Goal: Task Accomplishment & Management: Manage account settings

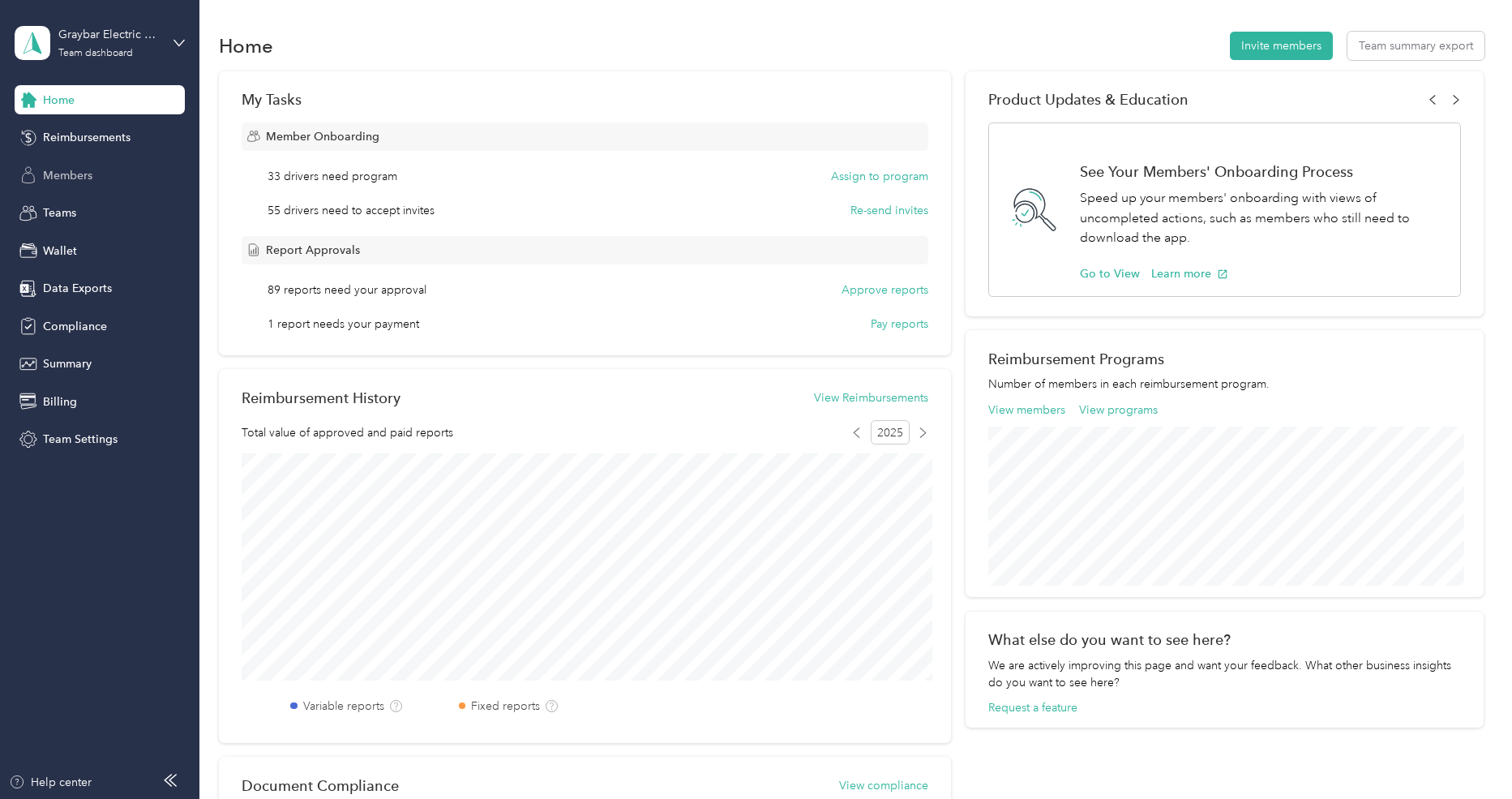
click at [87, 167] on span "Members" at bounding box center [68, 175] width 49 height 17
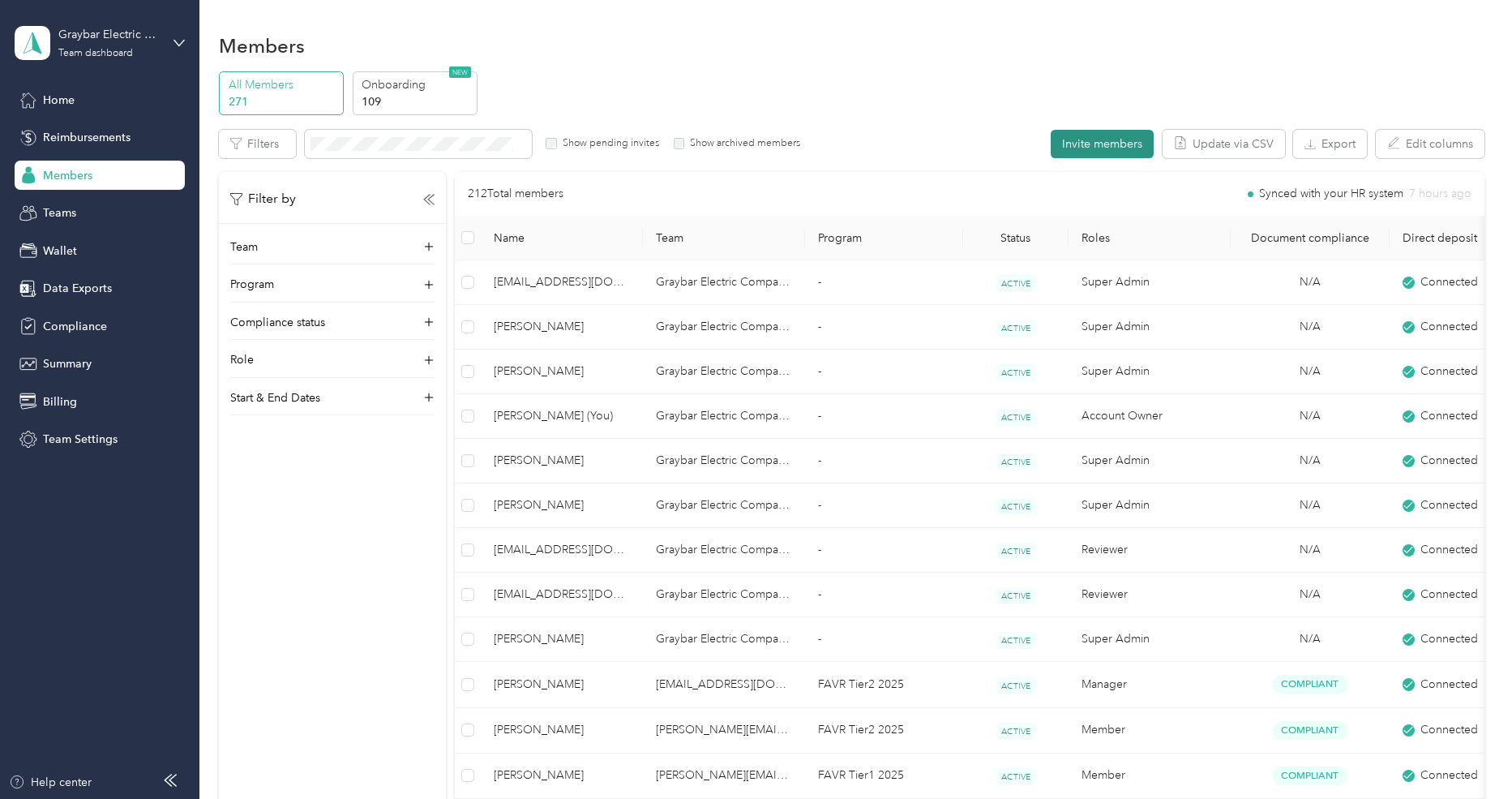
click at [1141, 146] on button "Invite members" at bounding box center [1102, 144] width 103 height 28
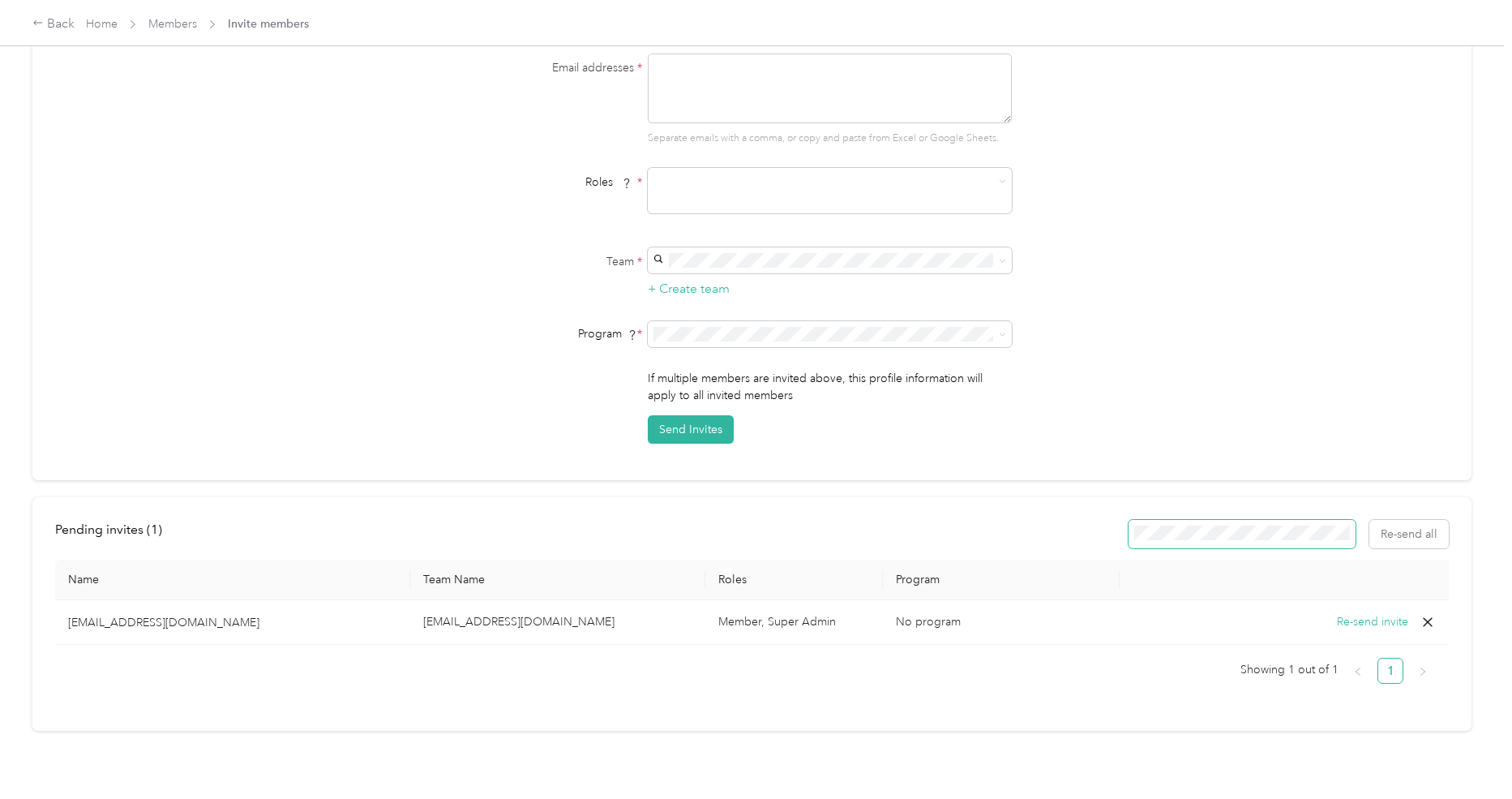
scroll to position [132, 0]
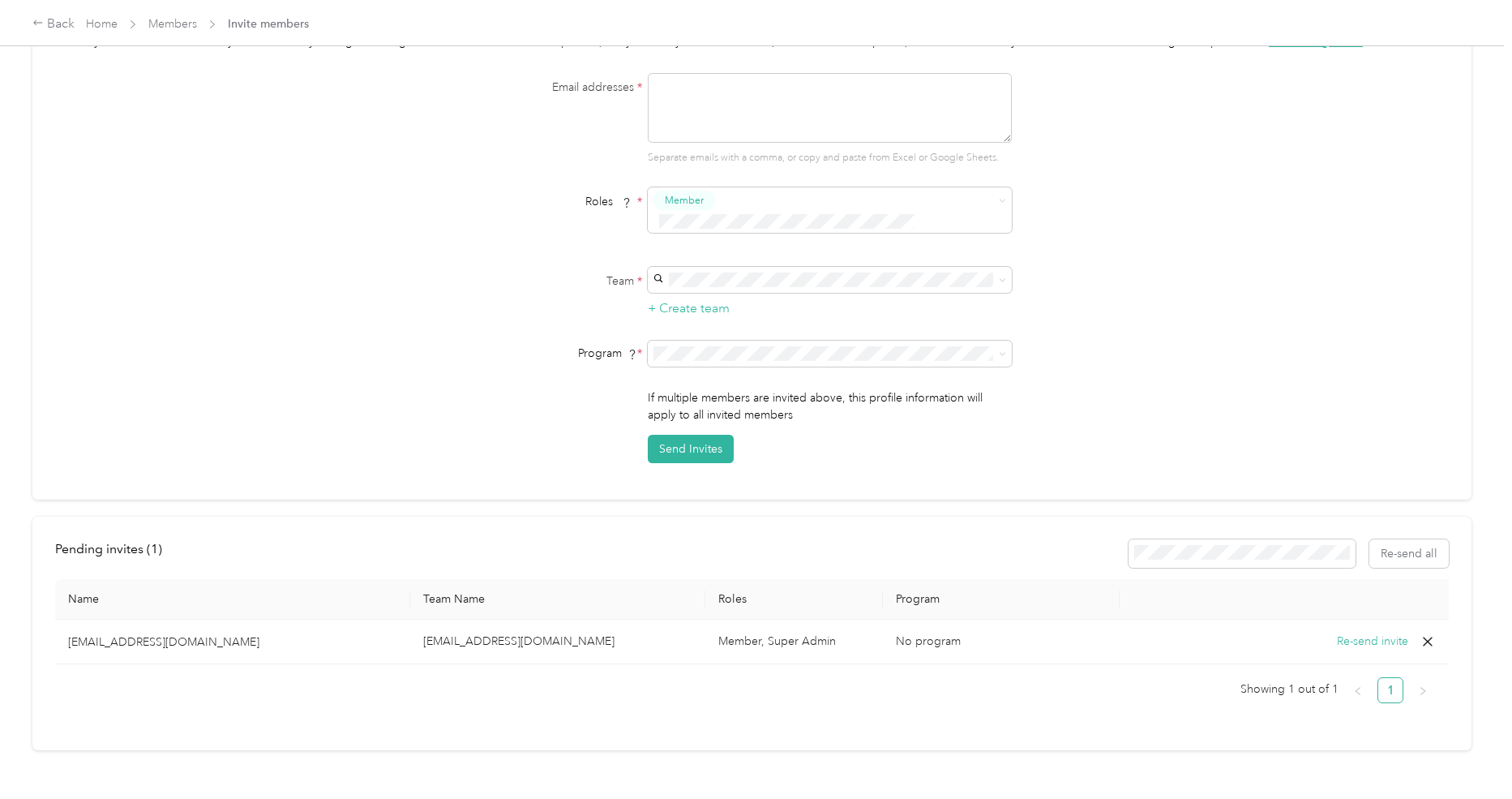
click at [1424, 634] on icon at bounding box center [1428, 642] width 16 height 16
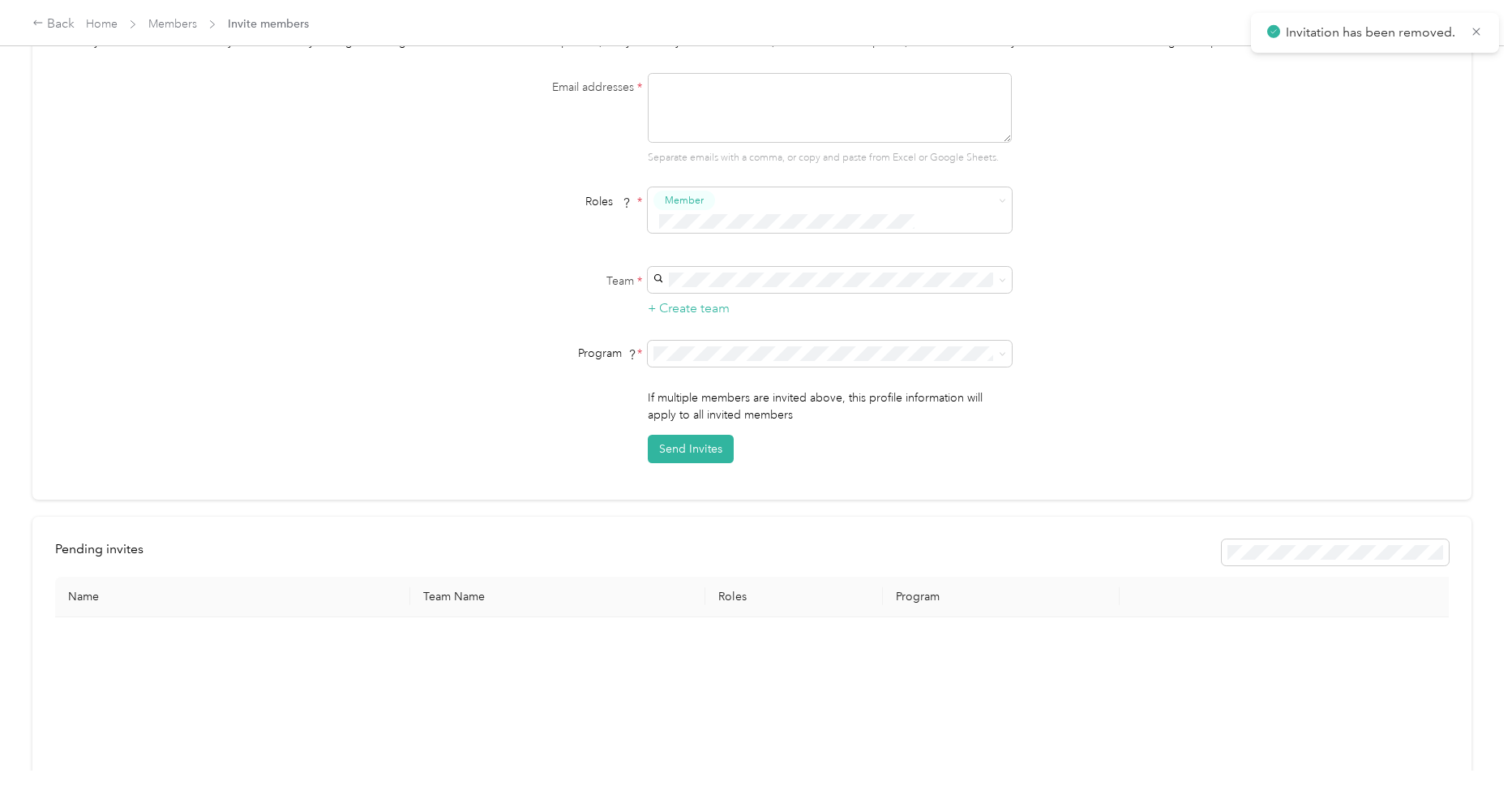
click at [1311, 393] on div "Manually added members won’t sync automatically through HR integrations. To aut…" at bounding box center [752, 248] width 1394 height 430
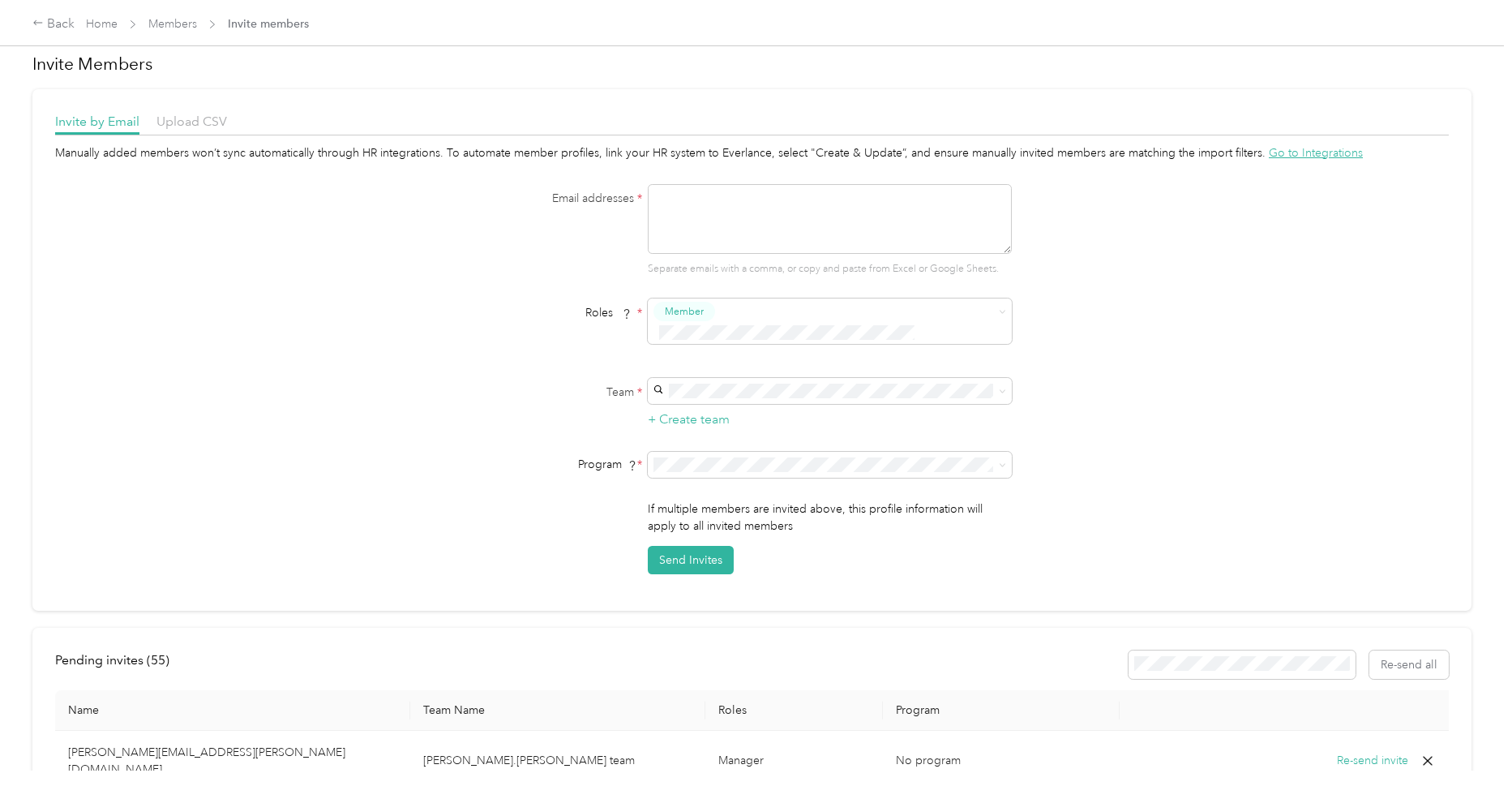
scroll to position [0, 0]
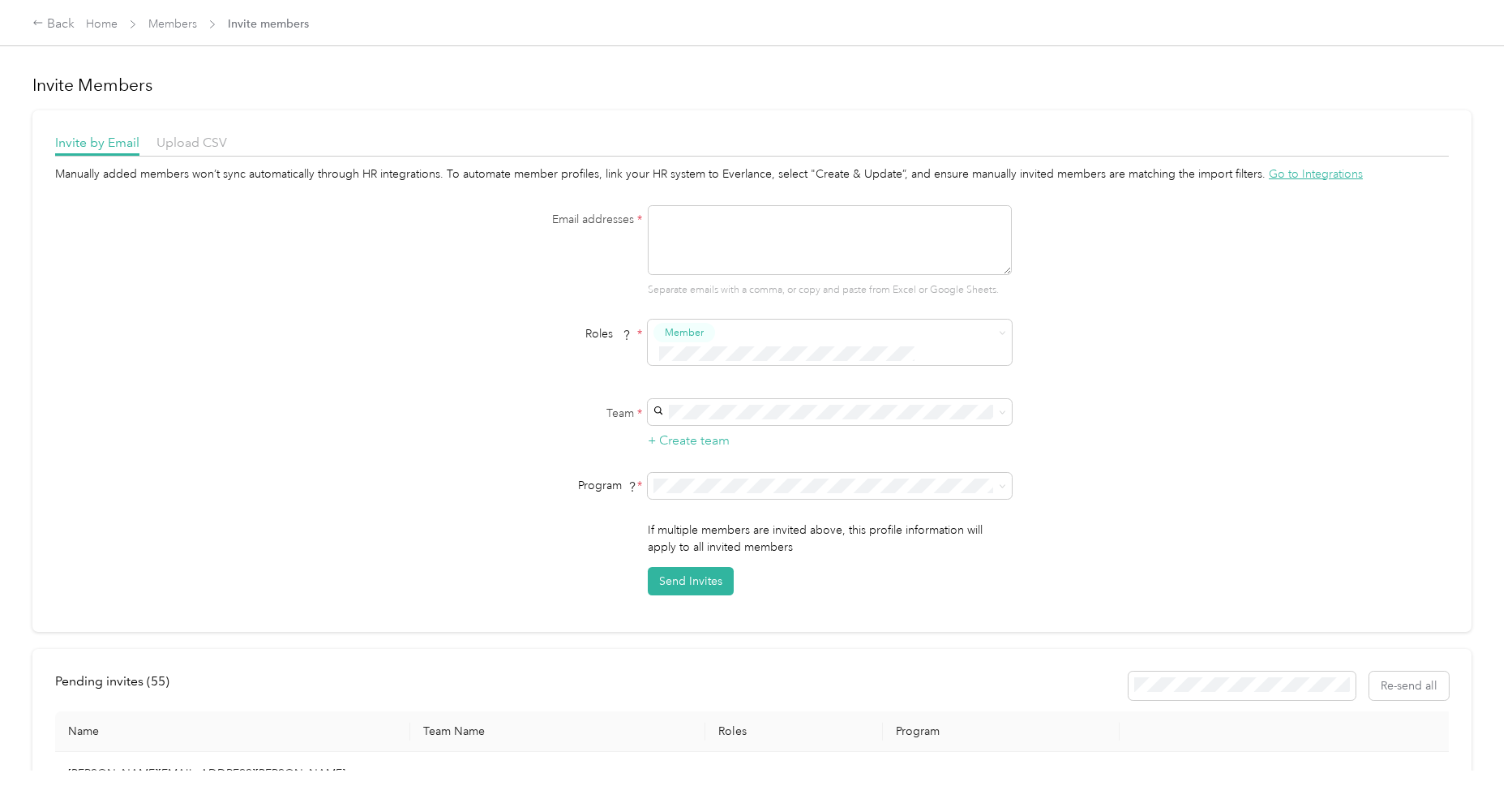
click at [730, 231] on textarea at bounding box center [830, 240] width 364 height 70
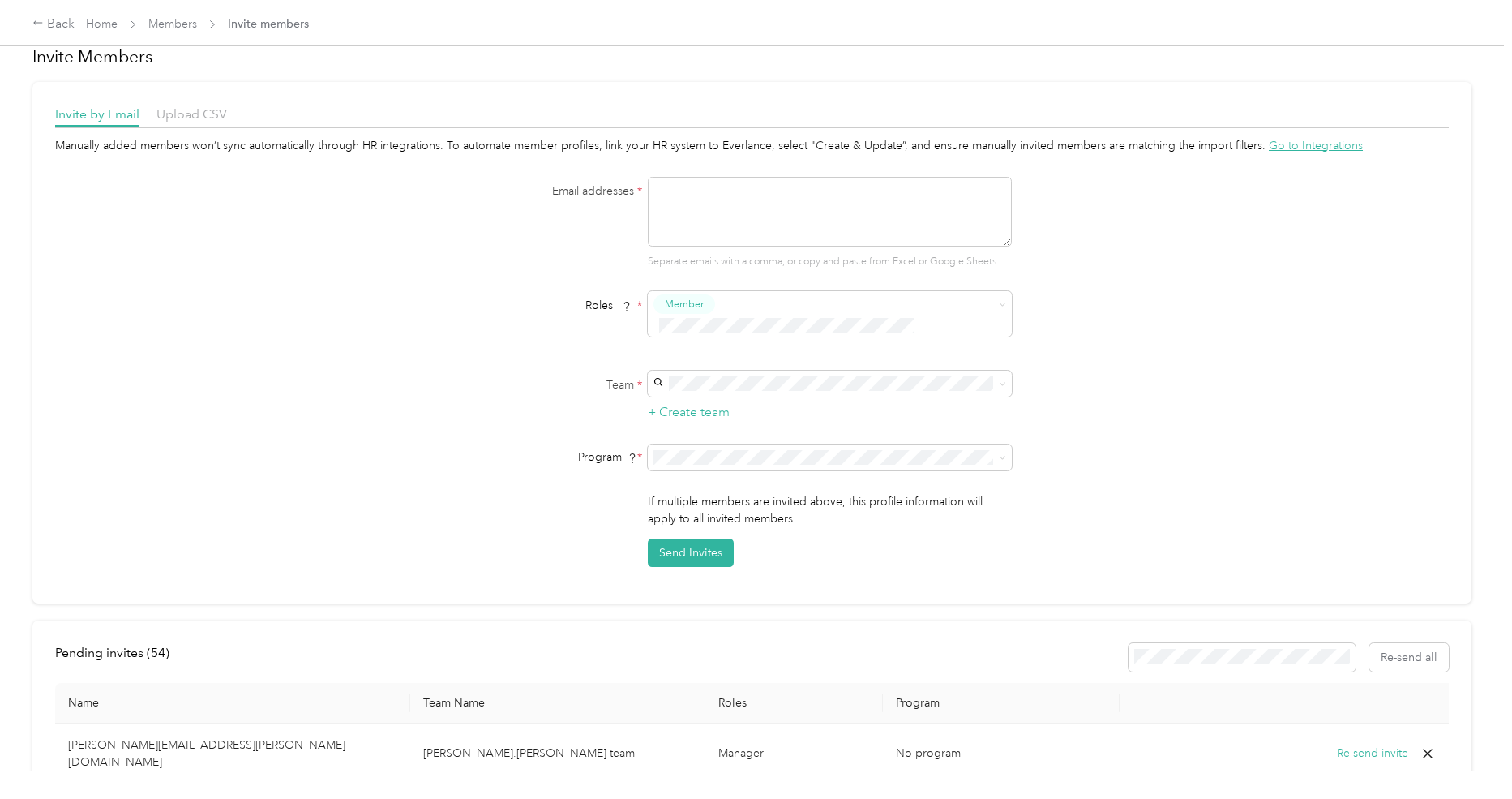
scroll to position [21, 0]
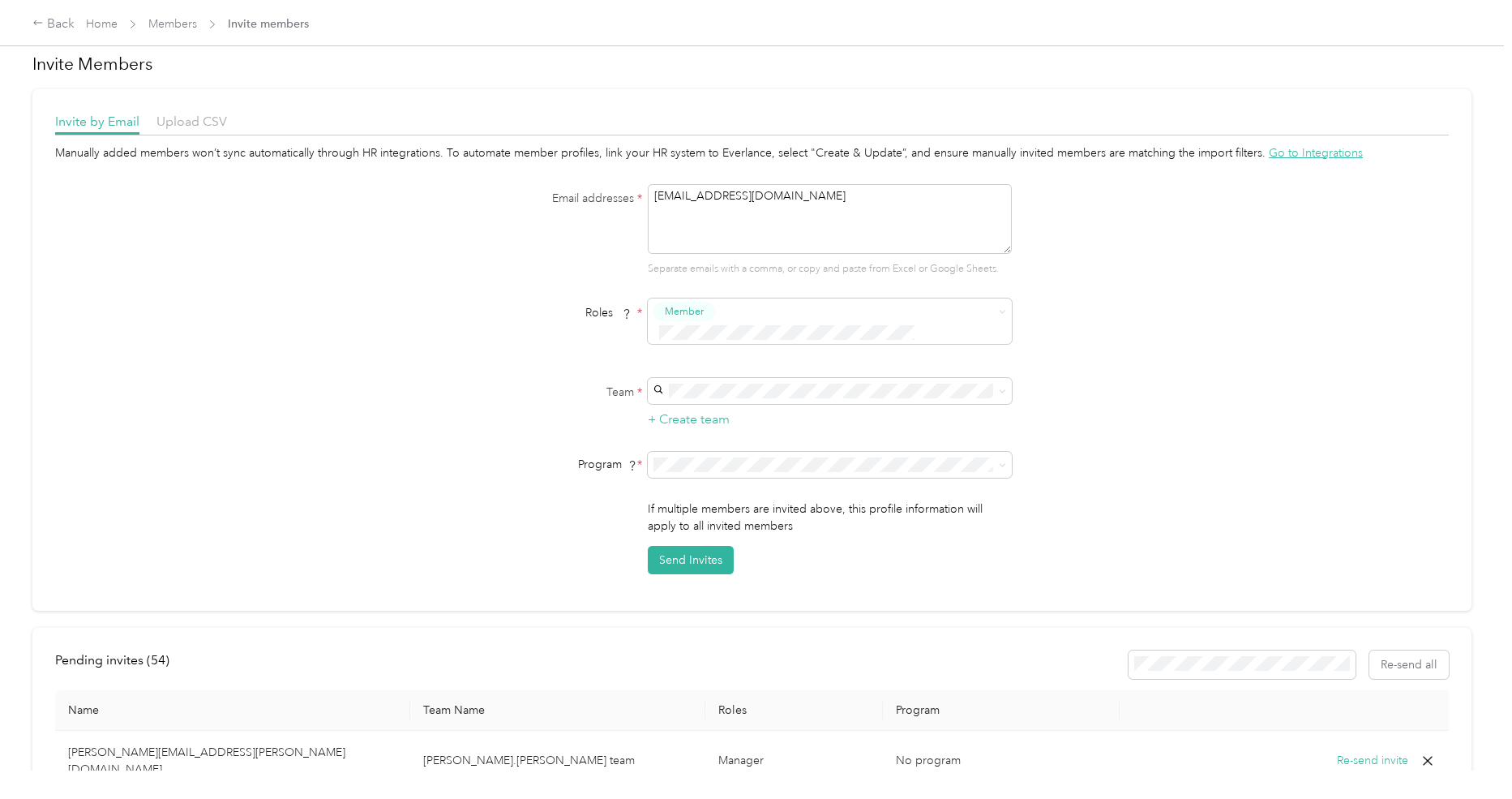
type textarea "[EMAIL_ADDRESS][DOMAIN_NAME]"
click at [442, 294] on div "Manually added members won’t sync automatically through HR integrations. To aut…" at bounding box center [752, 359] width 1394 height 430
click at [732, 458] on div "[EMAIL_ADDRESS][DOMAIN_NAME] No managers" at bounding box center [833, 456] width 341 height 37
click at [712, 580] on span "No program" at bounding box center [696, 587] width 65 height 14
click at [716, 546] on button "Send Invites" at bounding box center [691, 560] width 86 height 28
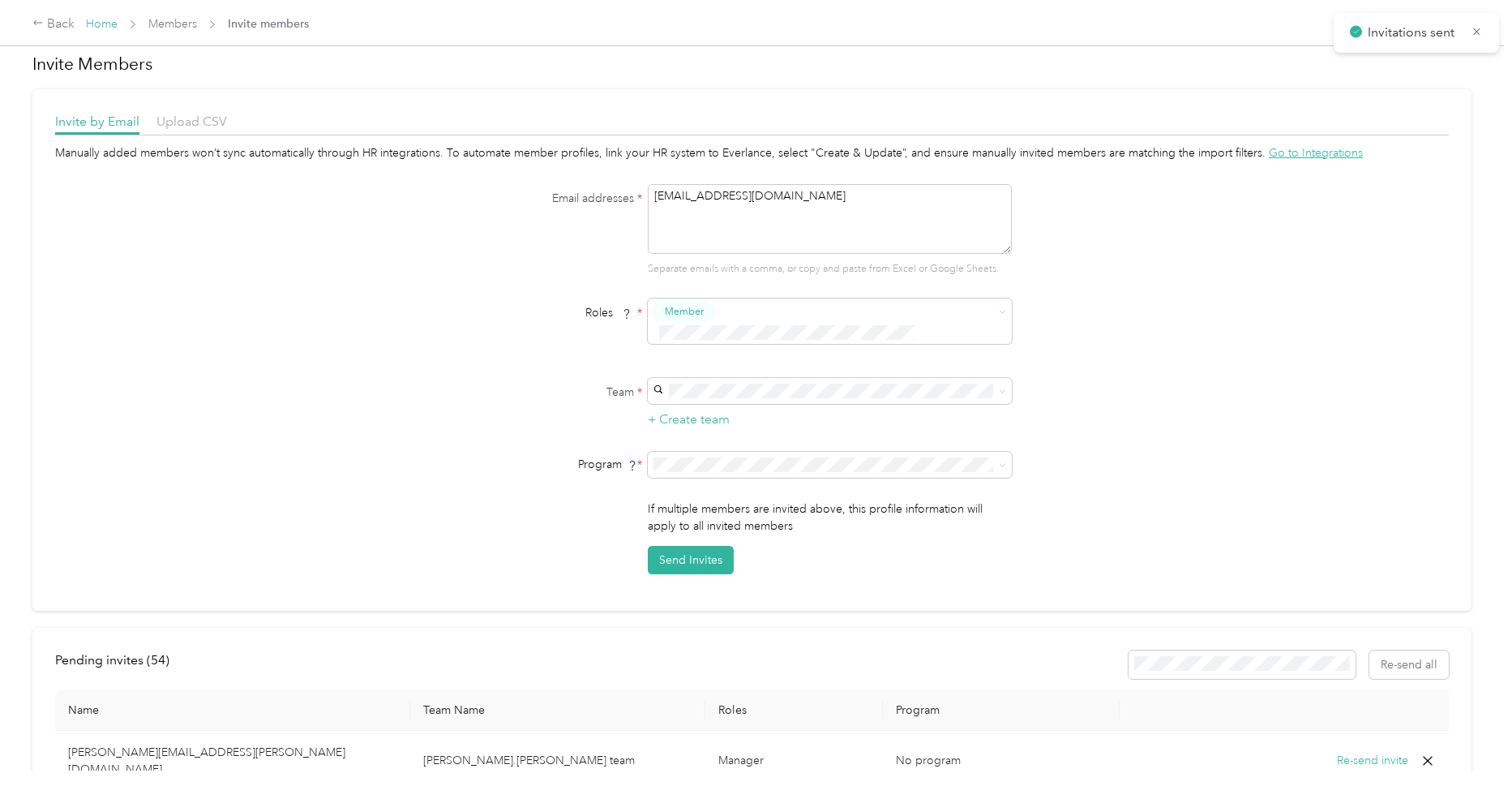
click at [111, 24] on link "Home" at bounding box center [101, 24] width 31 height 14
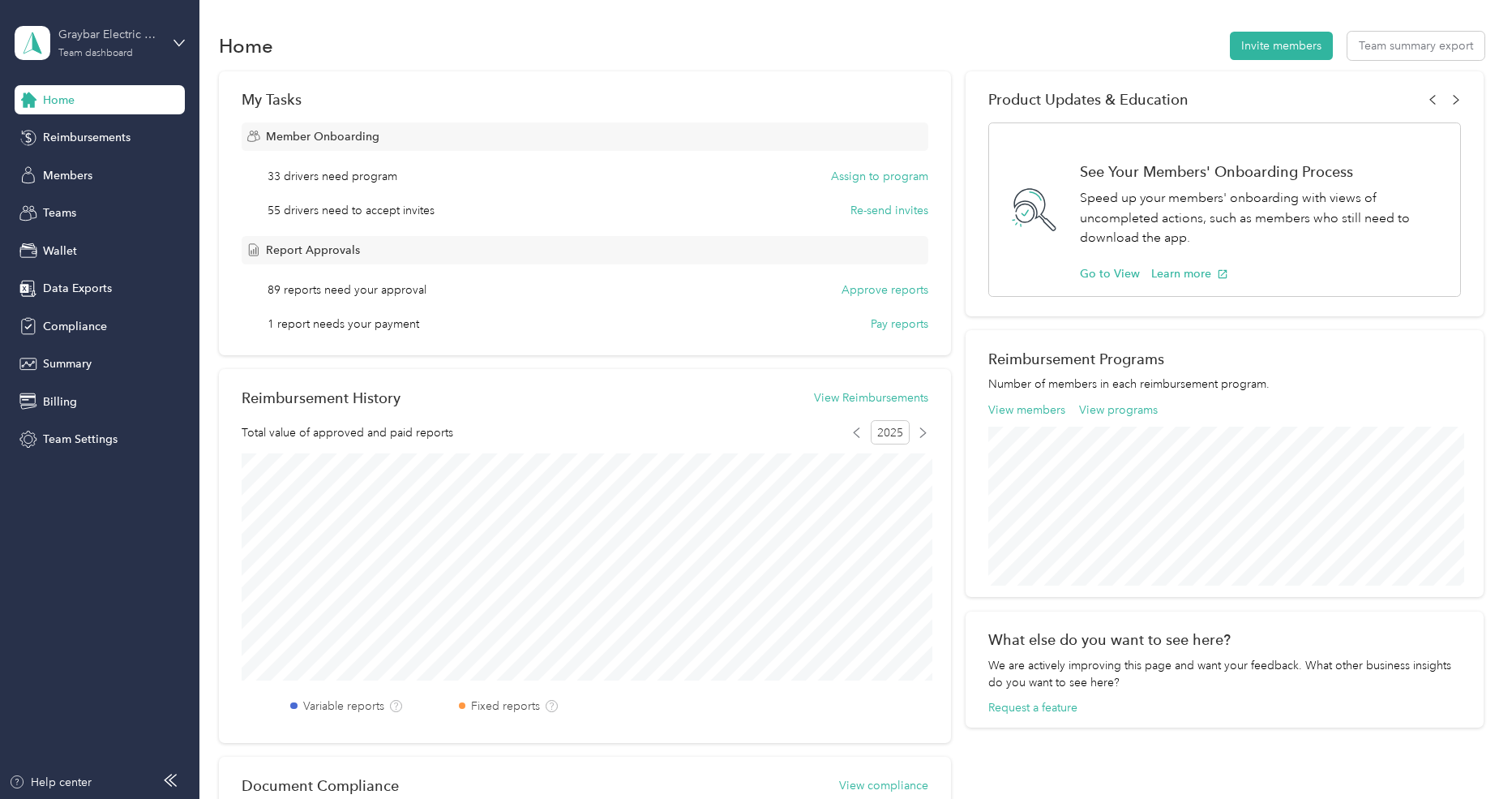
click at [114, 42] on div "Graybar Electric Company, Inc" at bounding box center [109, 35] width 101 height 17
click at [101, 199] on div "Log out" at bounding box center [231, 207] width 411 height 28
